Goal: Navigation & Orientation: Find specific page/section

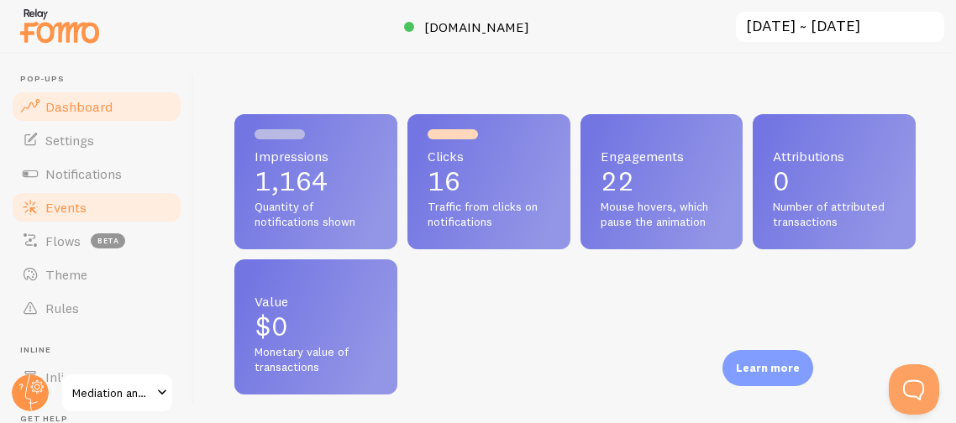
scroll to position [441, 680]
click at [106, 203] on link "Events" at bounding box center [96, 208] width 173 height 34
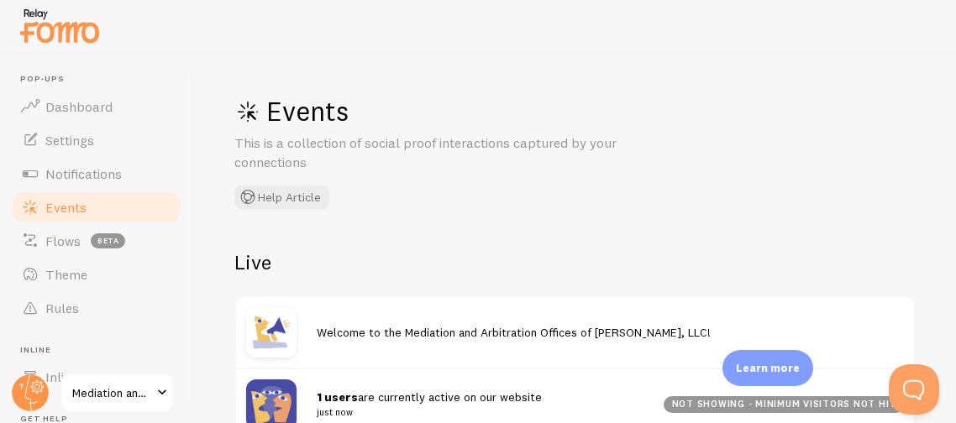
click at [445, 229] on div "Events This is a collection of social proof interactions captured by your conne…" at bounding box center [575, 239] width 762 height 370
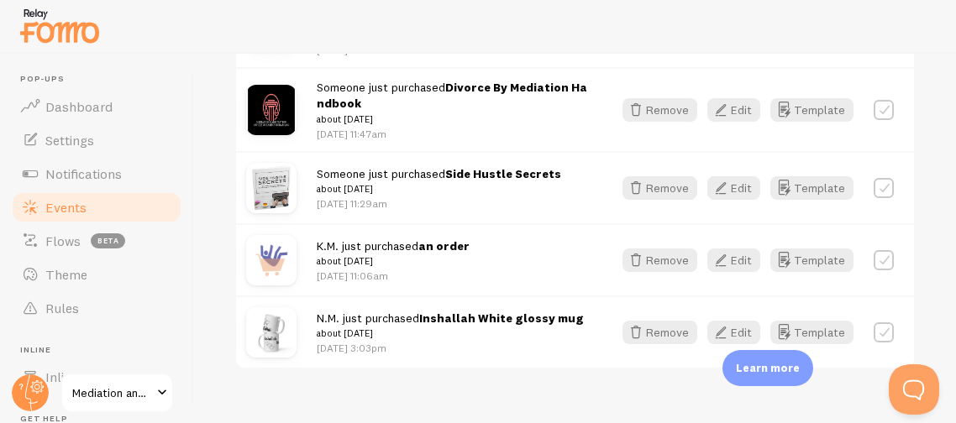
scroll to position [1073, 0]
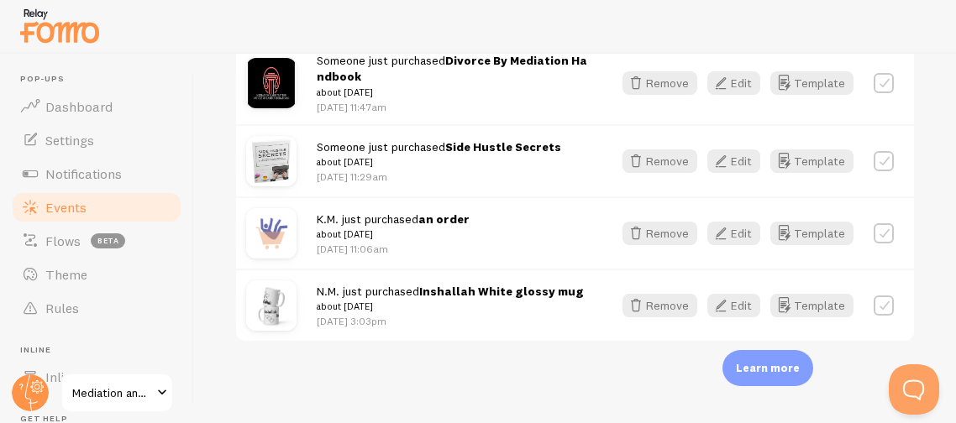
click at [439, 28] on div at bounding box center [478, 27] width 956 height 54
click at [440, 18] on div at bounding box center [478, 27] width 956 height 54
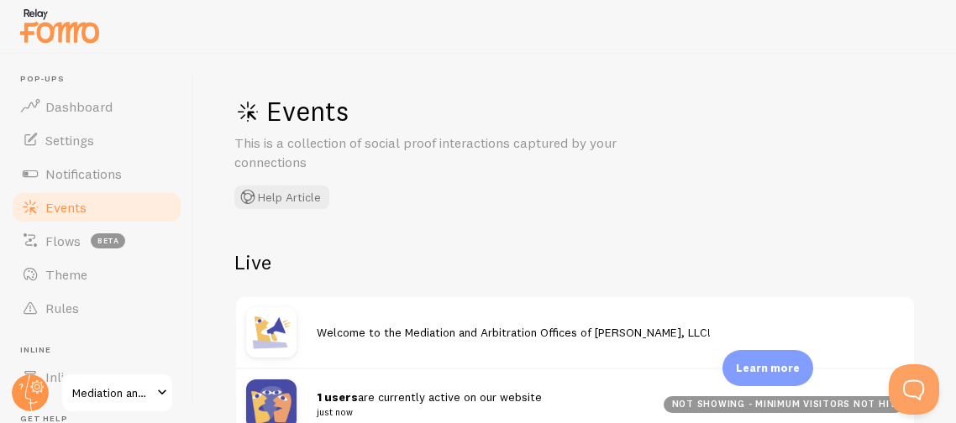
click at [443, 210] on div "Events This is a collection of social proof interactions captured by your conne…" at bounding box center [575, 239] width 762 height 370
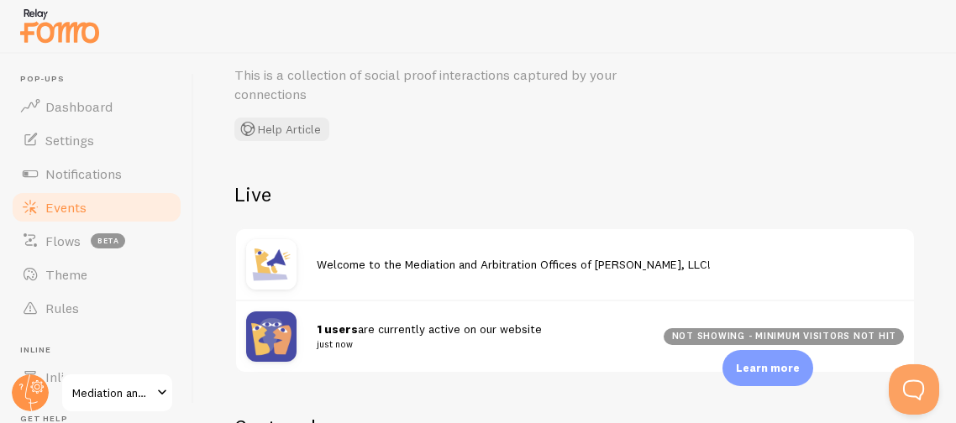
scroll to position [62, 0]
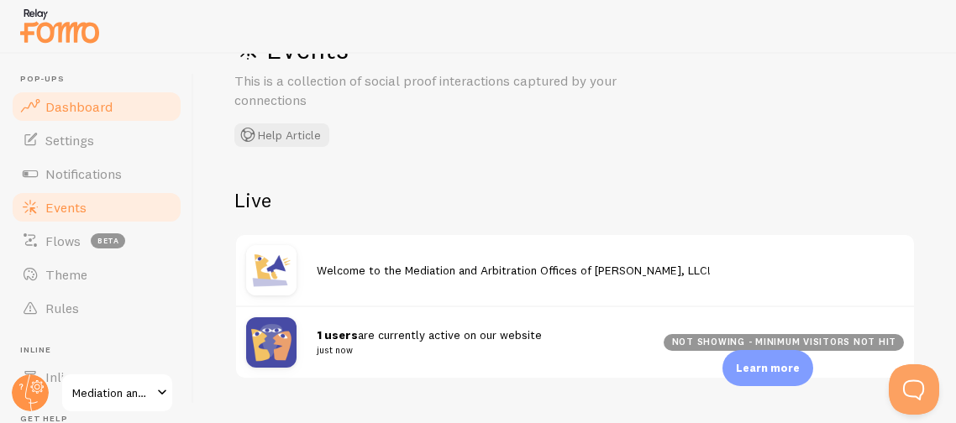
click at [93, 101] on span "Dashboard" at bounding box center [78, 106] width 67 height 17
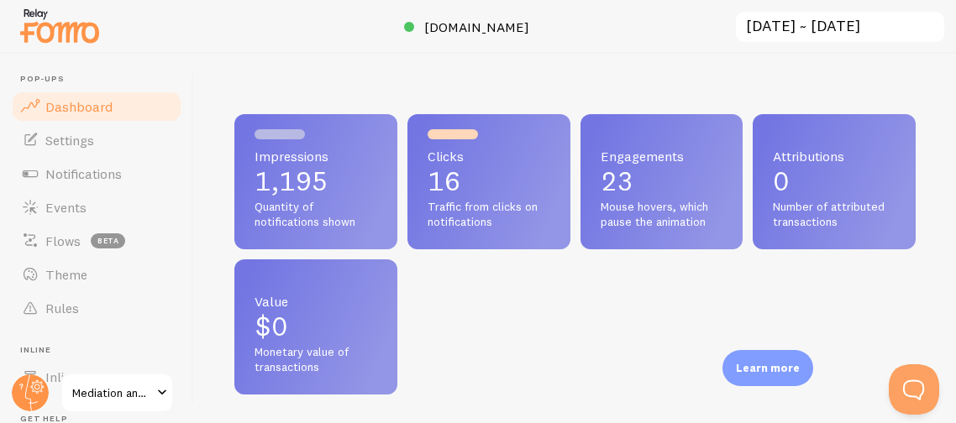
scroll to position [441, 680]
